Goal: Task Accomplishment & Management: Manage account settings

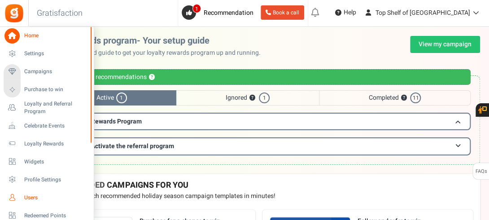
click at [27, 199] on span "Users" at bounding box center [55, 198] width 63 height 8
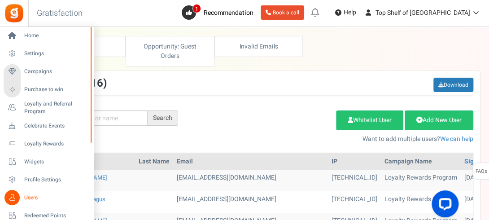
click at [88, 160] on div at bounding box center [90, 123] width 5 height 193
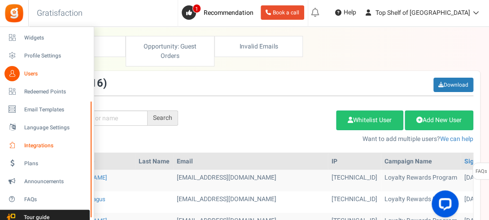
drag, startPoint x: 88, startPoint y: 160, endPoint x: 75, endPoint y: 148, distance: 18.1
click at [75, 148] on div "Home Settings Campaigns Purchase to win Loyalty and Referral Program New Celebr…" at bounding box center [47, 123] width 94 height 193
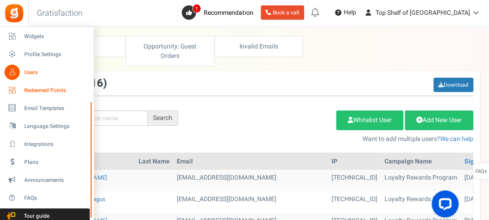
click at [50, 89] on span "Redeemed Points" at bounding box center [55, 91] width 63 height 8
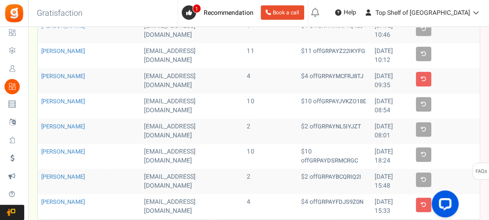
scroll to position [192, 0]
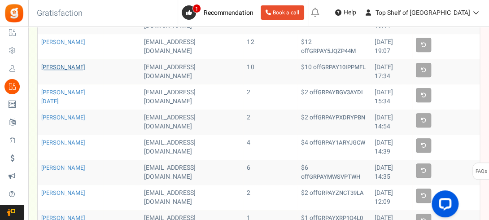
click at [51, 67] on link "[PERSON_NAME]" at bounding box center [62, 67] width 43 height 9
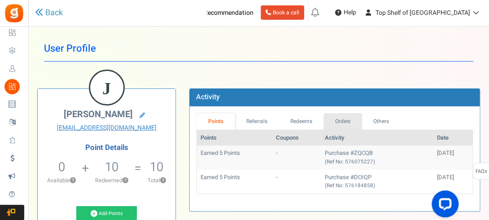
click at [352, 122] on link "Orders" at bounding box center [342, 121] width 39 height 17
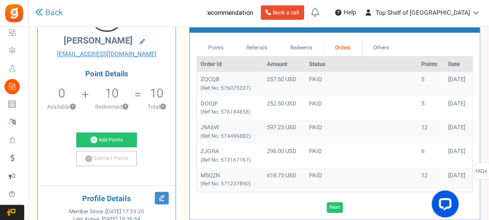
scroll to position [90, 0]
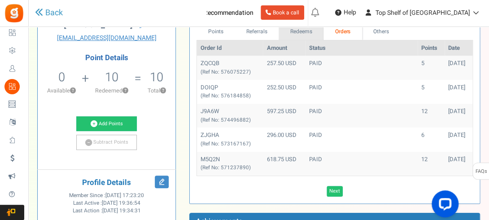
click at [307, 33] on link "Redeems" at bounding box center [300, 31] width 45 height 17
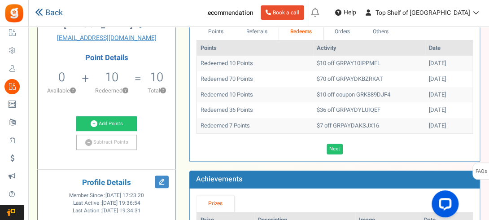
click at [48, 13] on link "Back" at bounding box center [49, 13] width 28 height 12
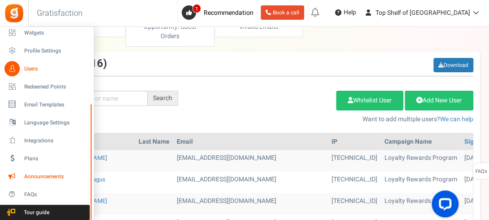
scroll to position [36, 0]
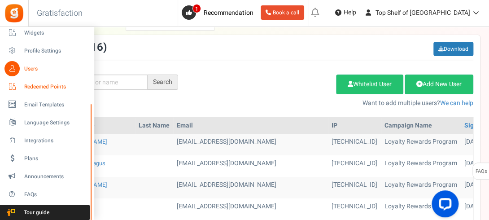
click at [49, 85] on span "Redeemed Points" at bounding box center [55, 87] width 63 height 8
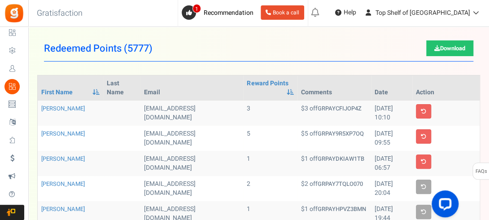
scroll to position [192, 0]
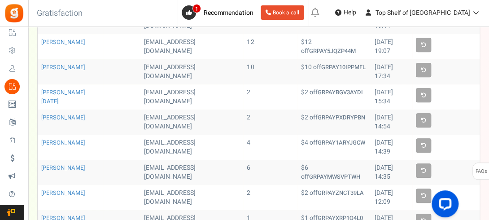
drag, startPoint x: 298, startPoint y: 2, endPoint x: 253, endPoint y: 47, distance: 63.4
click at [253, 47] on td "12" at bounding box center [270, 46] width 54 height 25
click at [213, 136] on td "[EMAIL_ADDRESS][DOMAIN_NAME]" at bounding box center [191, 147] width 103 height 25
